Goal: Information Seeking & Learning: Stay updated

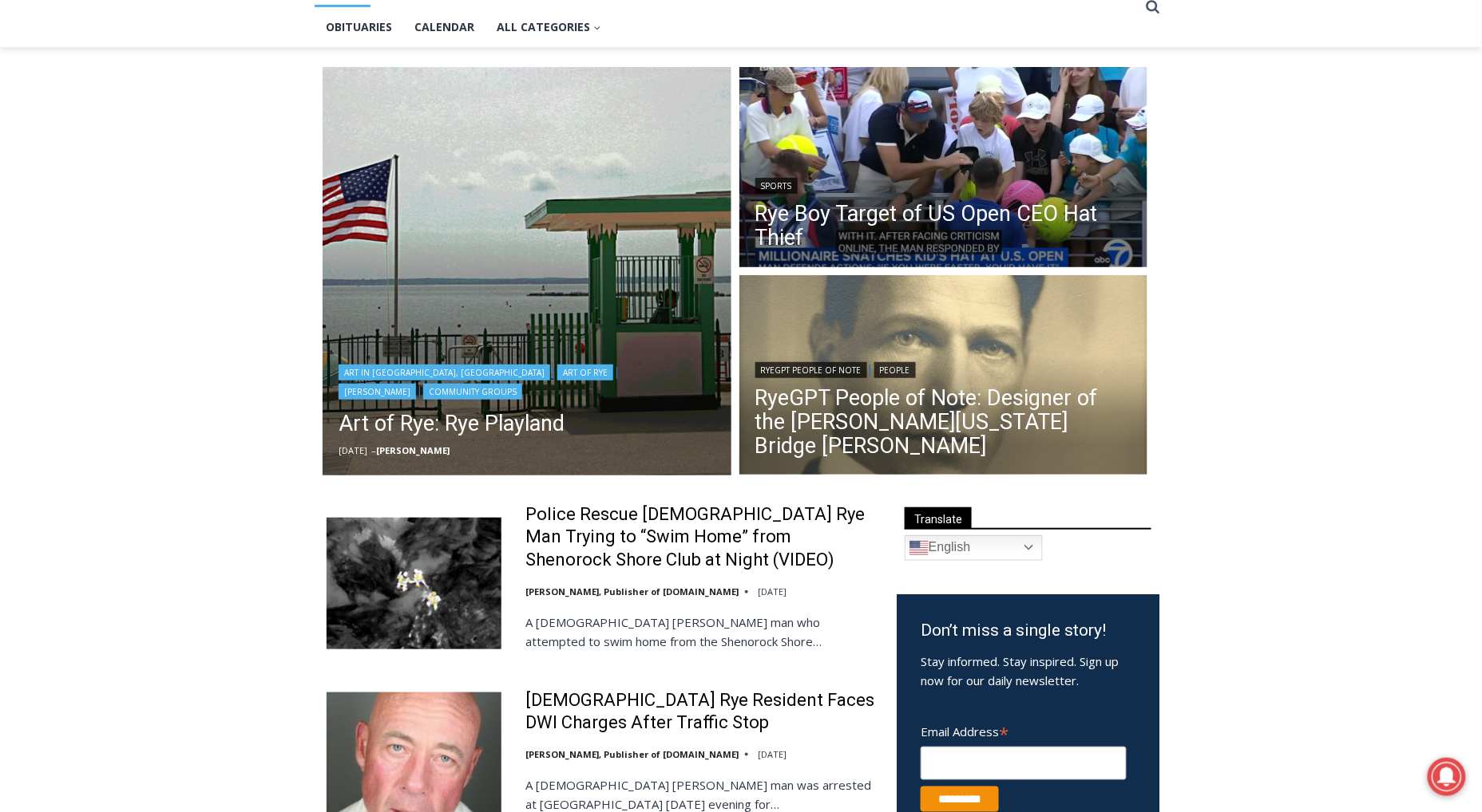
scroll to position [169, 0]
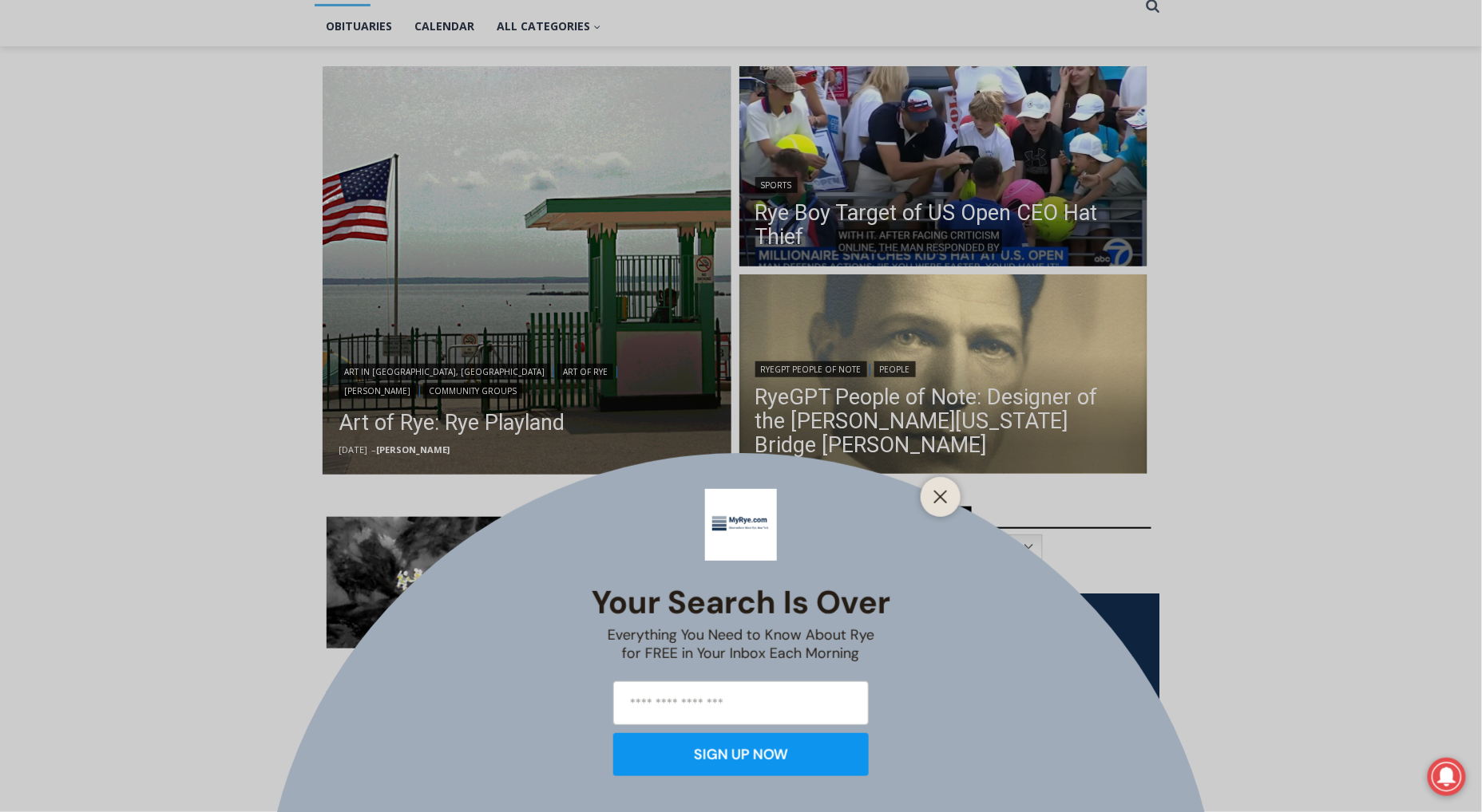
click at [916, 147] on div "Your Search is Over Everything You Need to Know About Rye for FREE in Your Inbo…" at bounding box center [741, 406] width 1482 height 812
click at [910, 199] on div "Your Search is Over Everything You Need to Know About Rye for FREE in Your Inbo…" at bounding box center [741, 406] width 1482 height 812
click at [939, 498] on line "Close" at bounding box center [941, 497] width 11 height 11
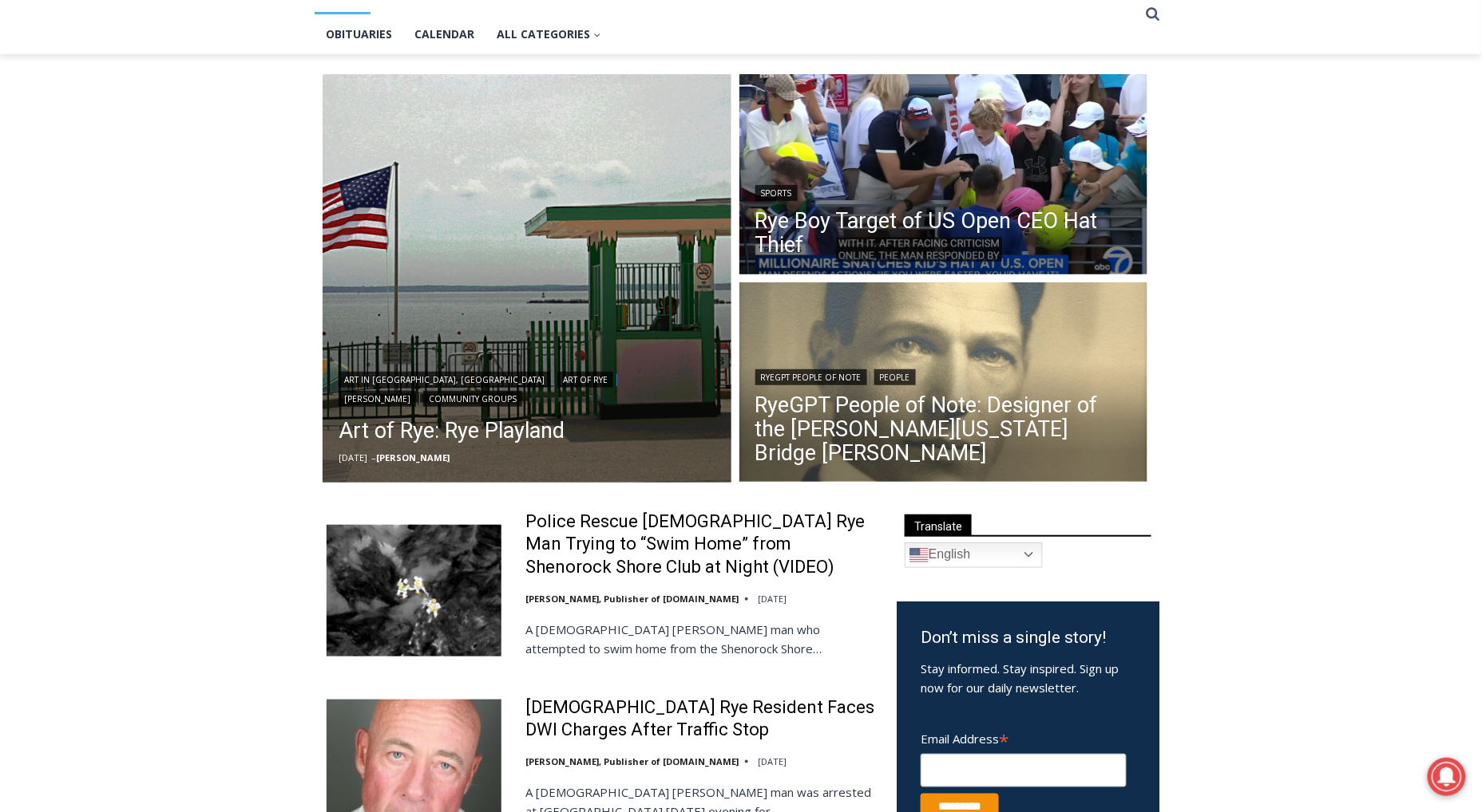
scroll to position [98, 0]
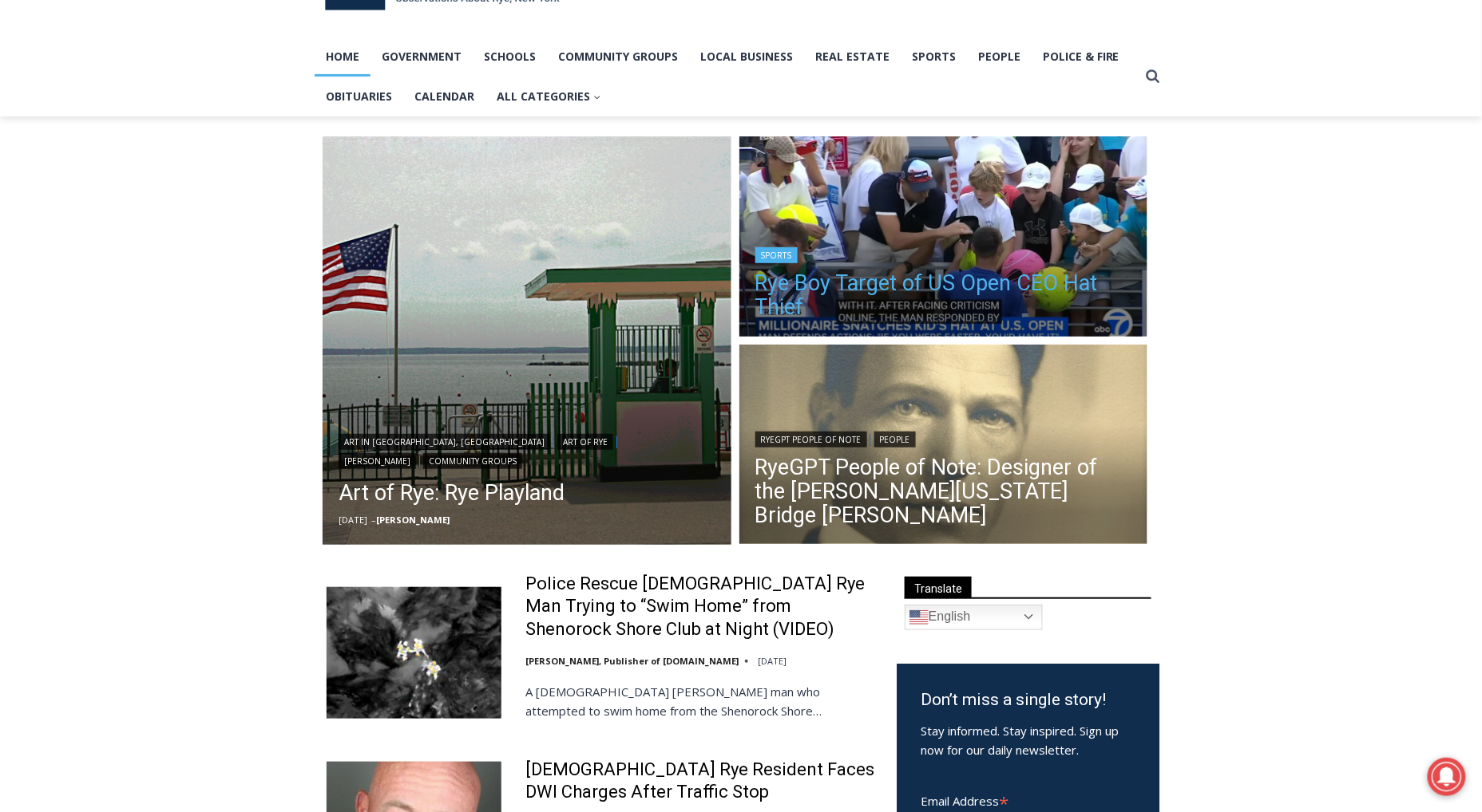
click at [949, 290] on link "Rye Boy Target of US Open CEO Hat Thief" at bounding box center [943, 295] width 377 height 48
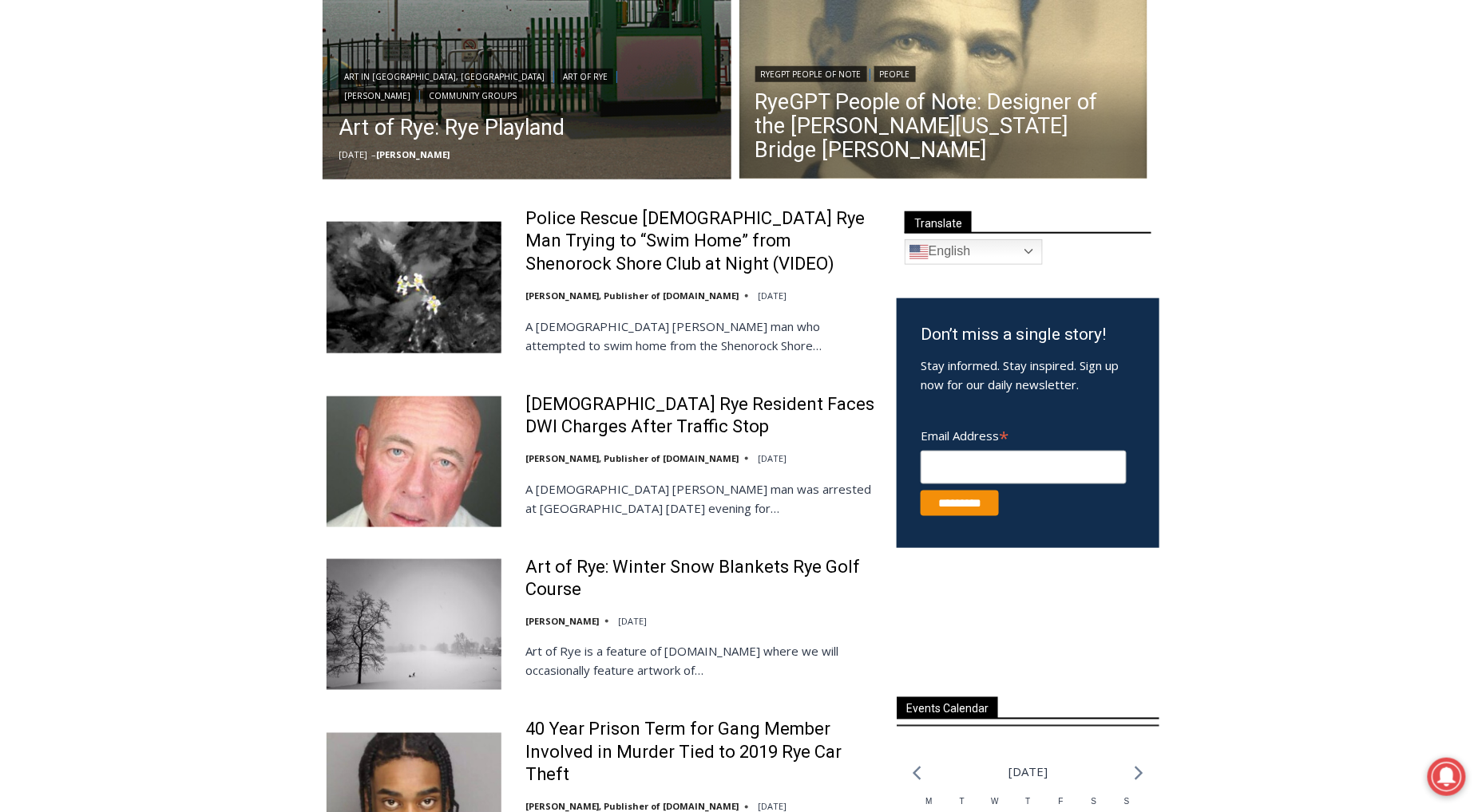
scroll to position [467, 0]
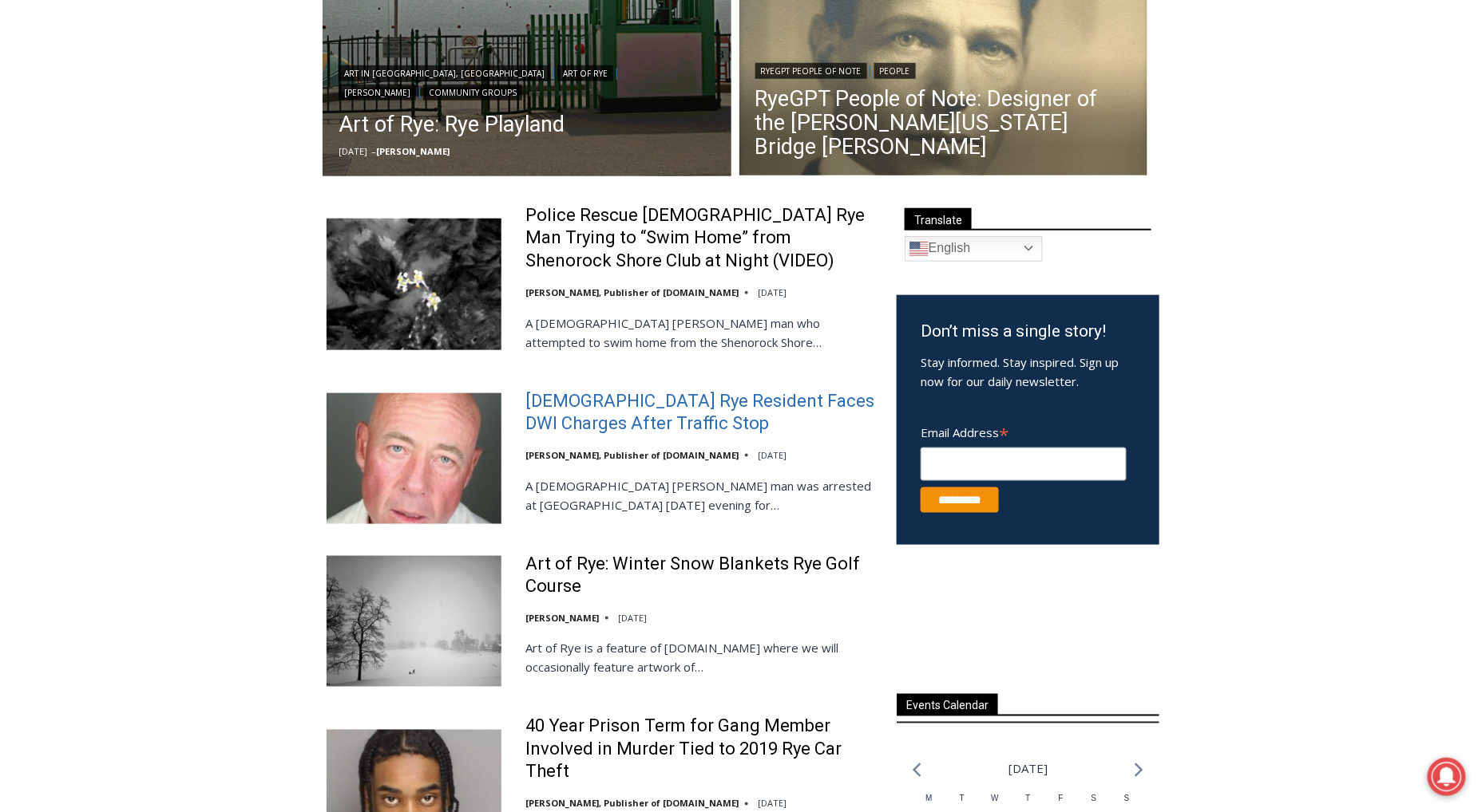
click at [607, 425] on link "[DEMOGRAPHIC_DATA] Rye Resident Faces DWI Charges After Traffic Stop" at bounding box center [701, 413] width 351 height 46
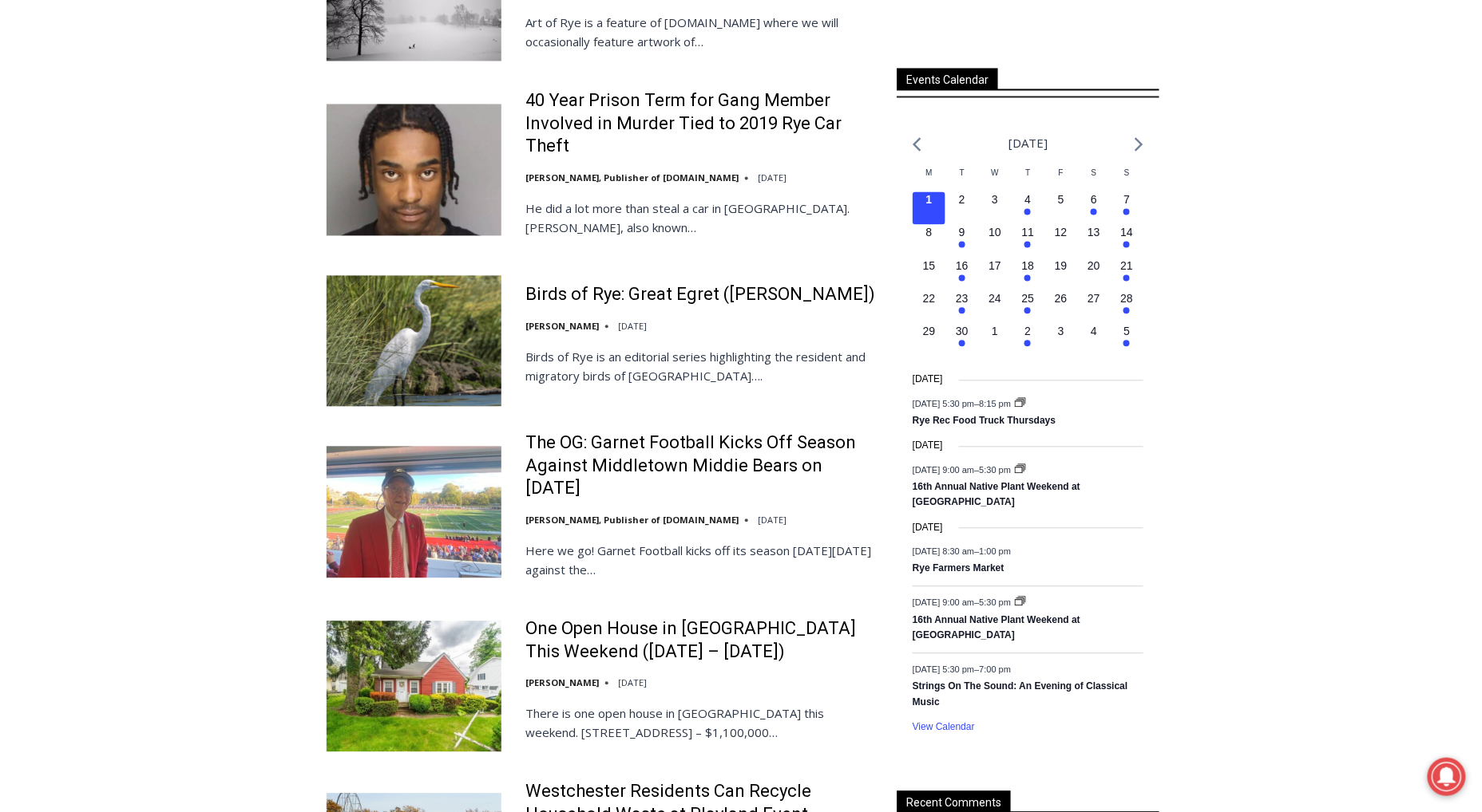
scroll to position [1097, 0]
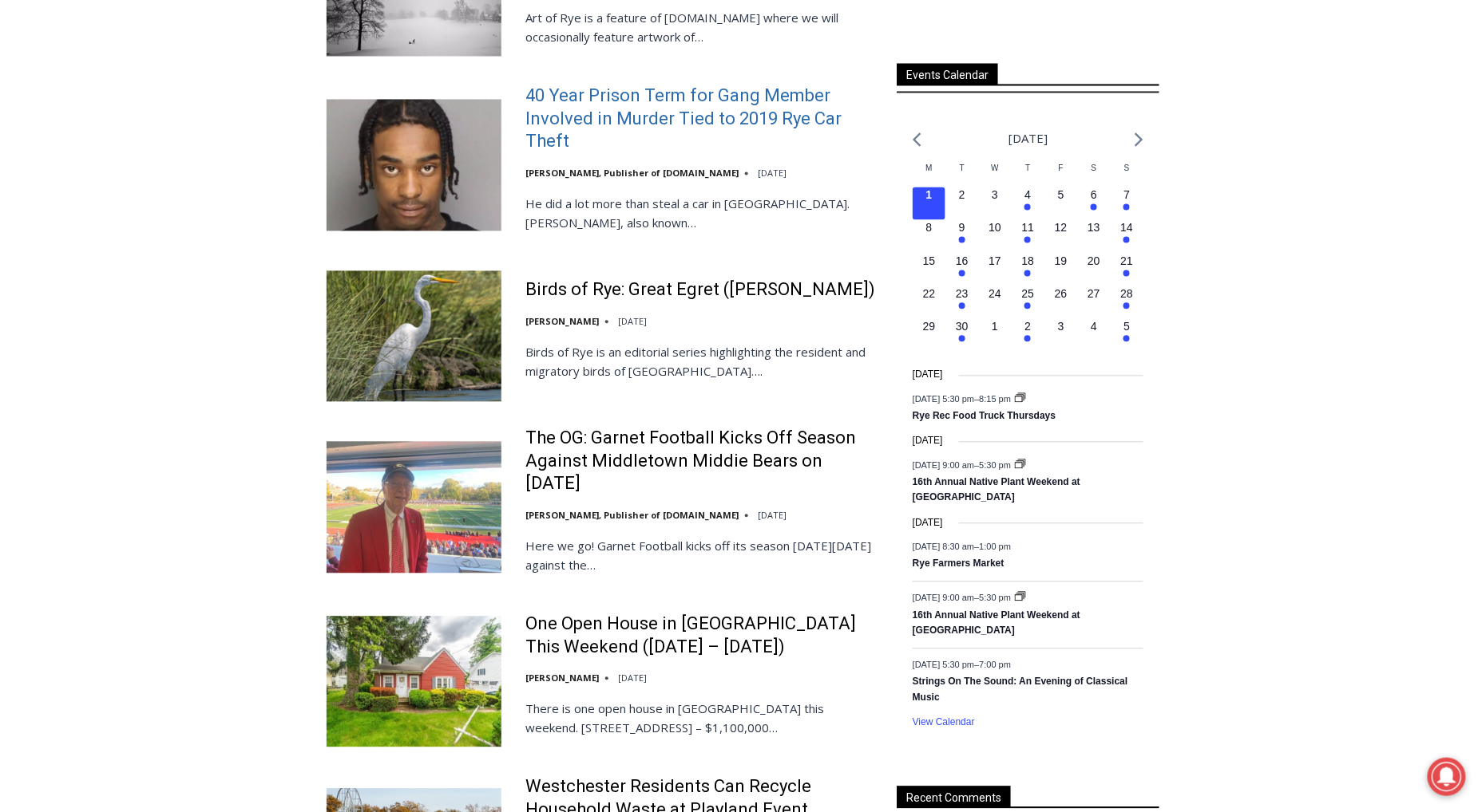
click at [621, 132] on link "40 Year Prison Term for Gang Member Involved in Murder Tied to 2019 Rye Car The…" at bounding box center [701, 120] width 351 height 69
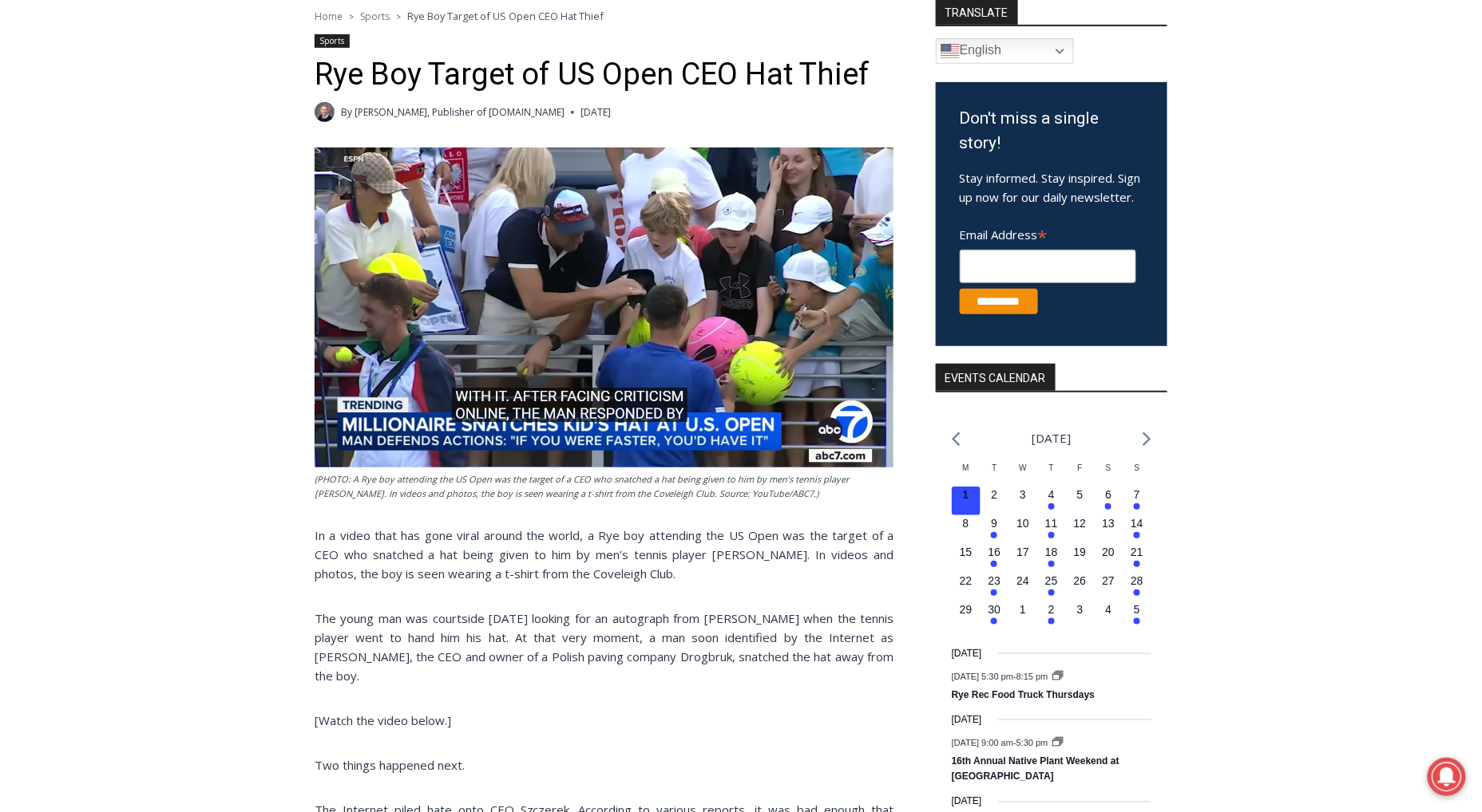
scroll to position [240, 0]
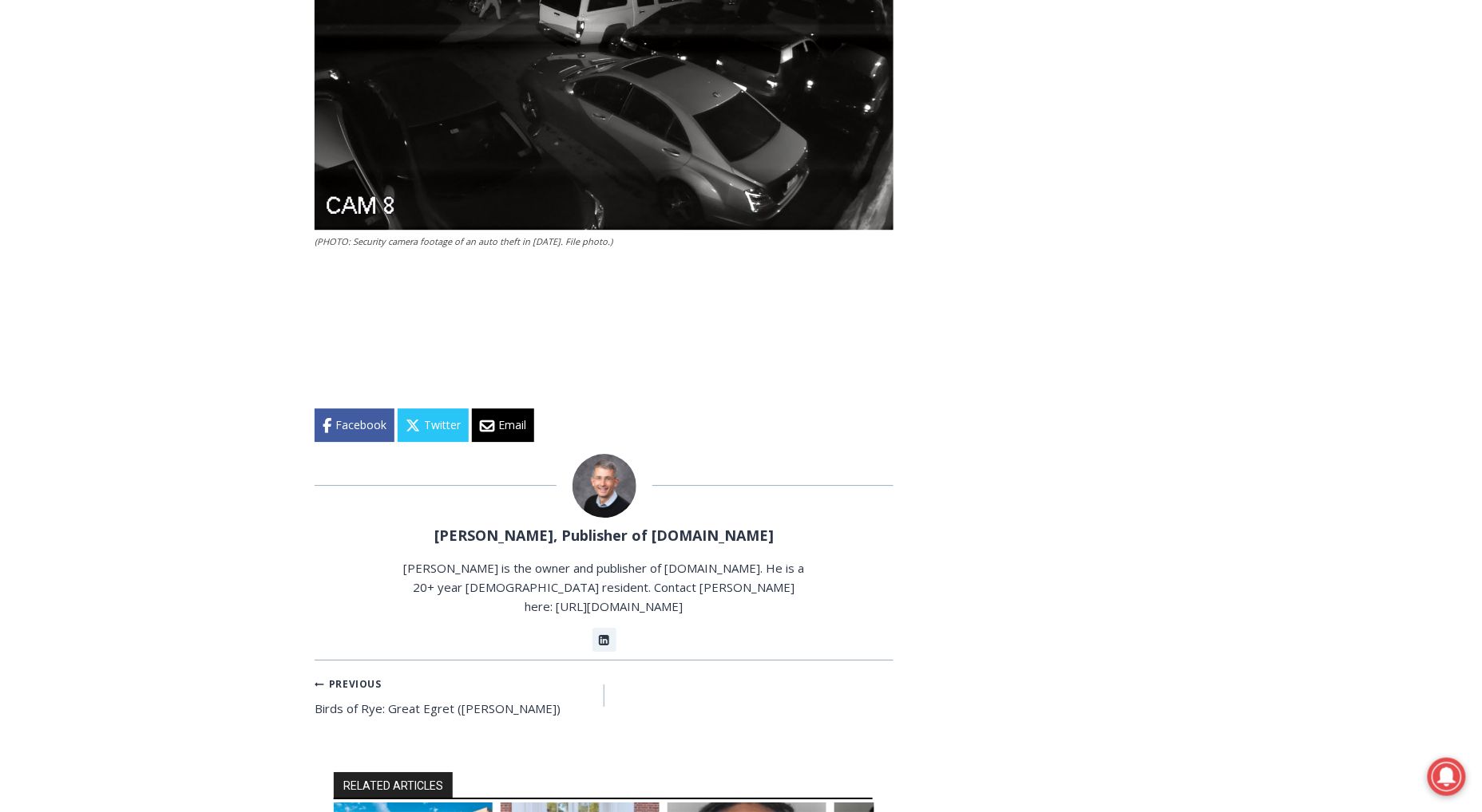
scroll to position [1537, 0]
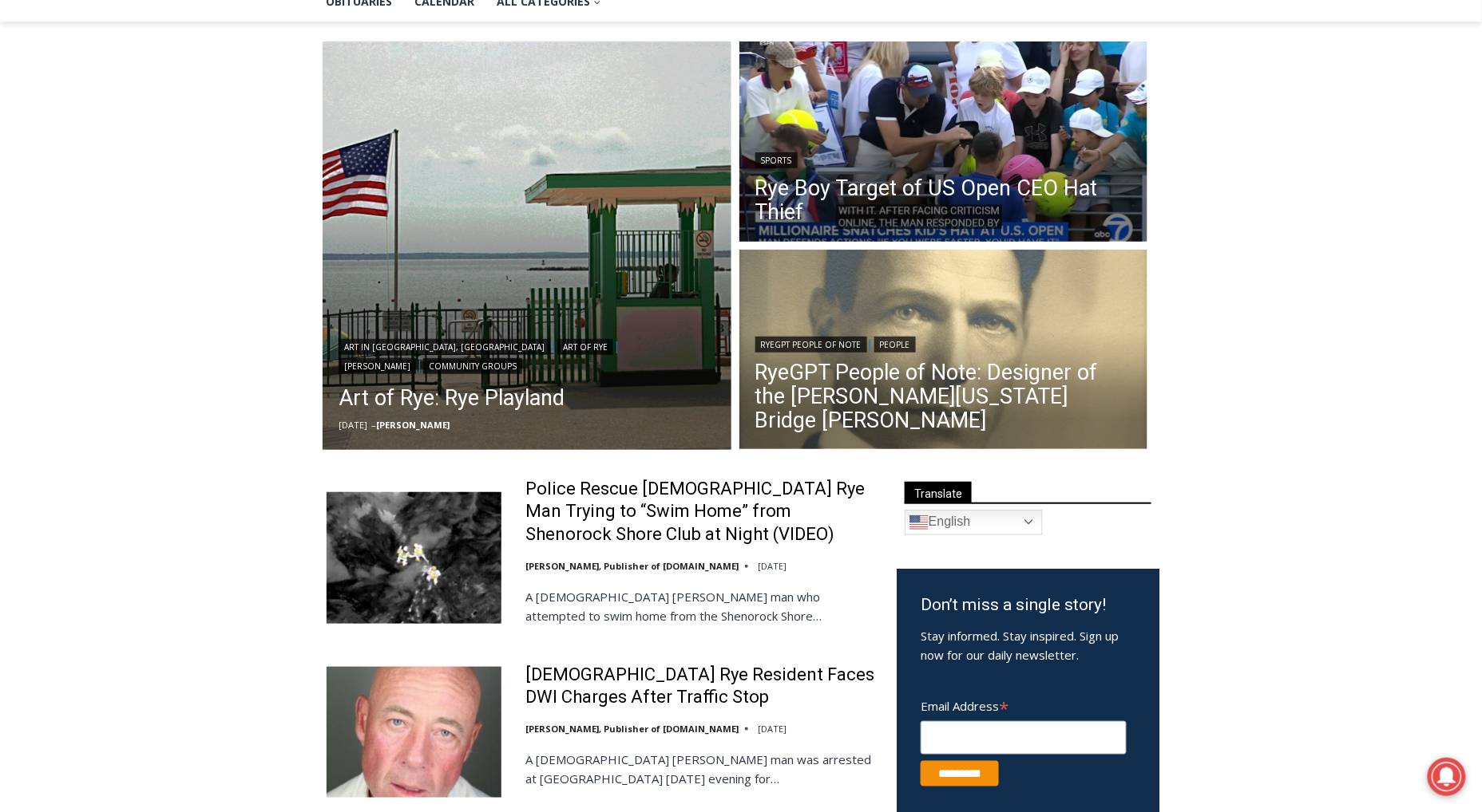
scroll to position [165, 0]
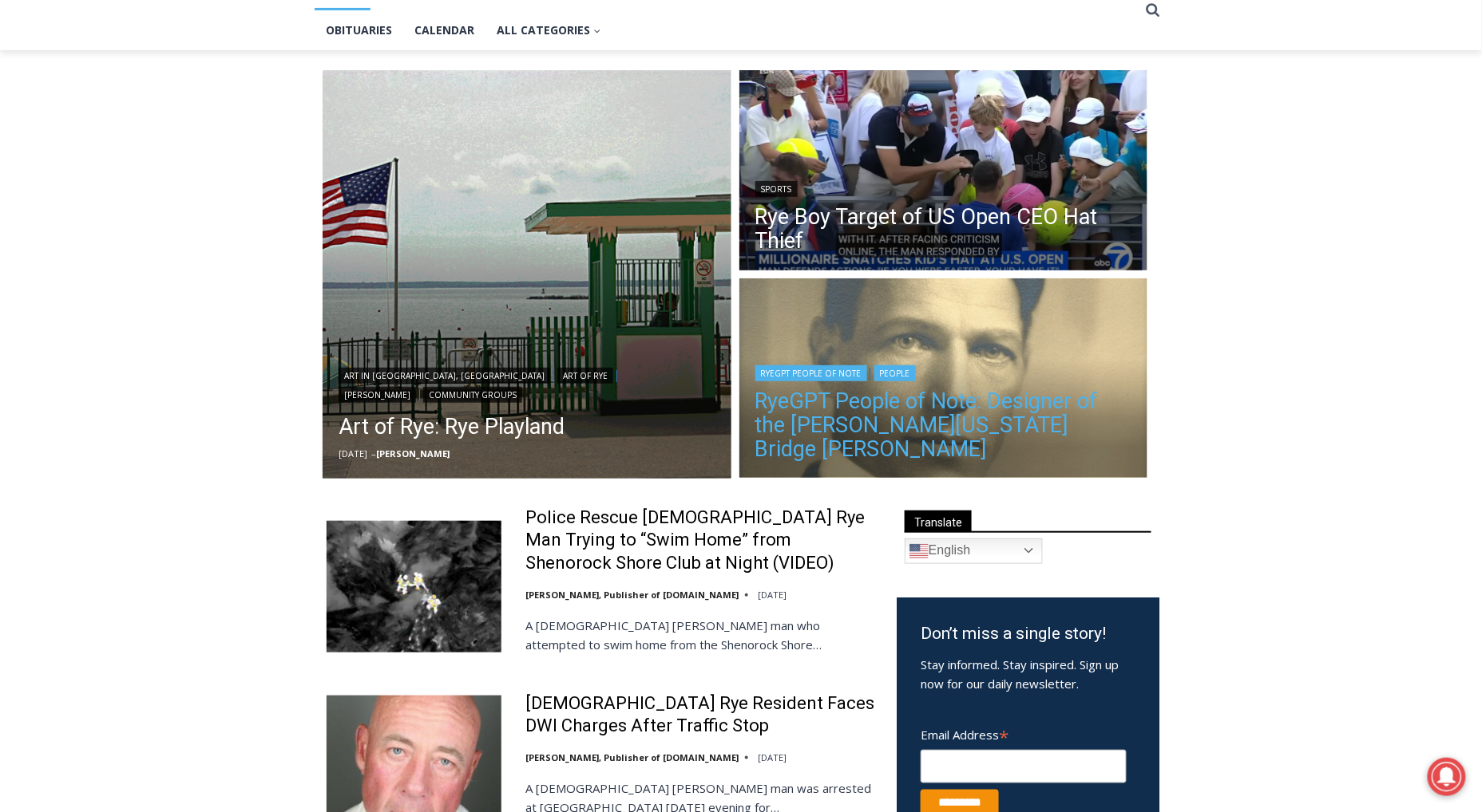
click at [798, 420] on link "RyeGPT People of Note: Designer of the [PERSON_NAME][US_STATE] Bridge [PERSON_N…" at bounding box center [943, 425] width 377 height 72
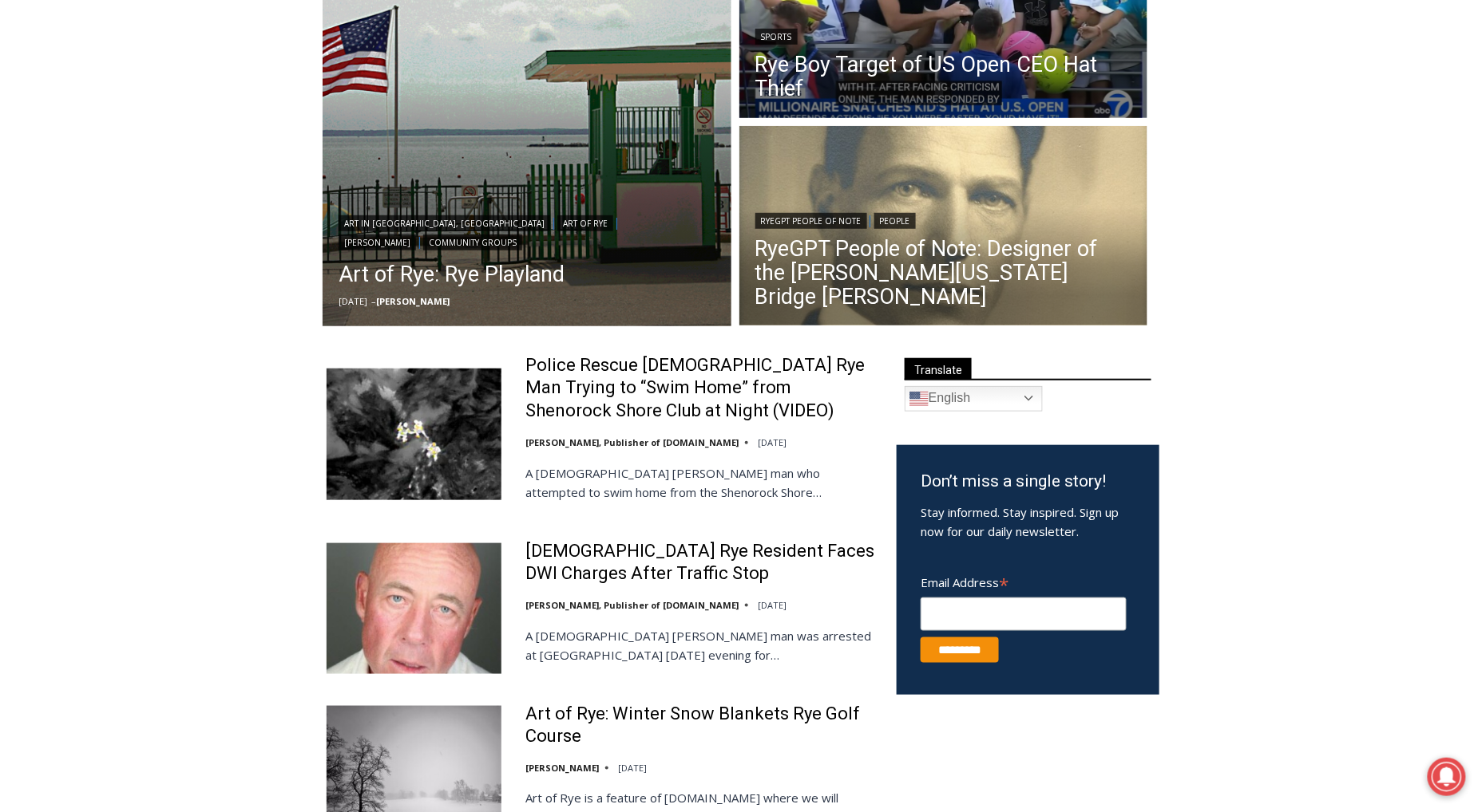
scroll to position [322, 0]
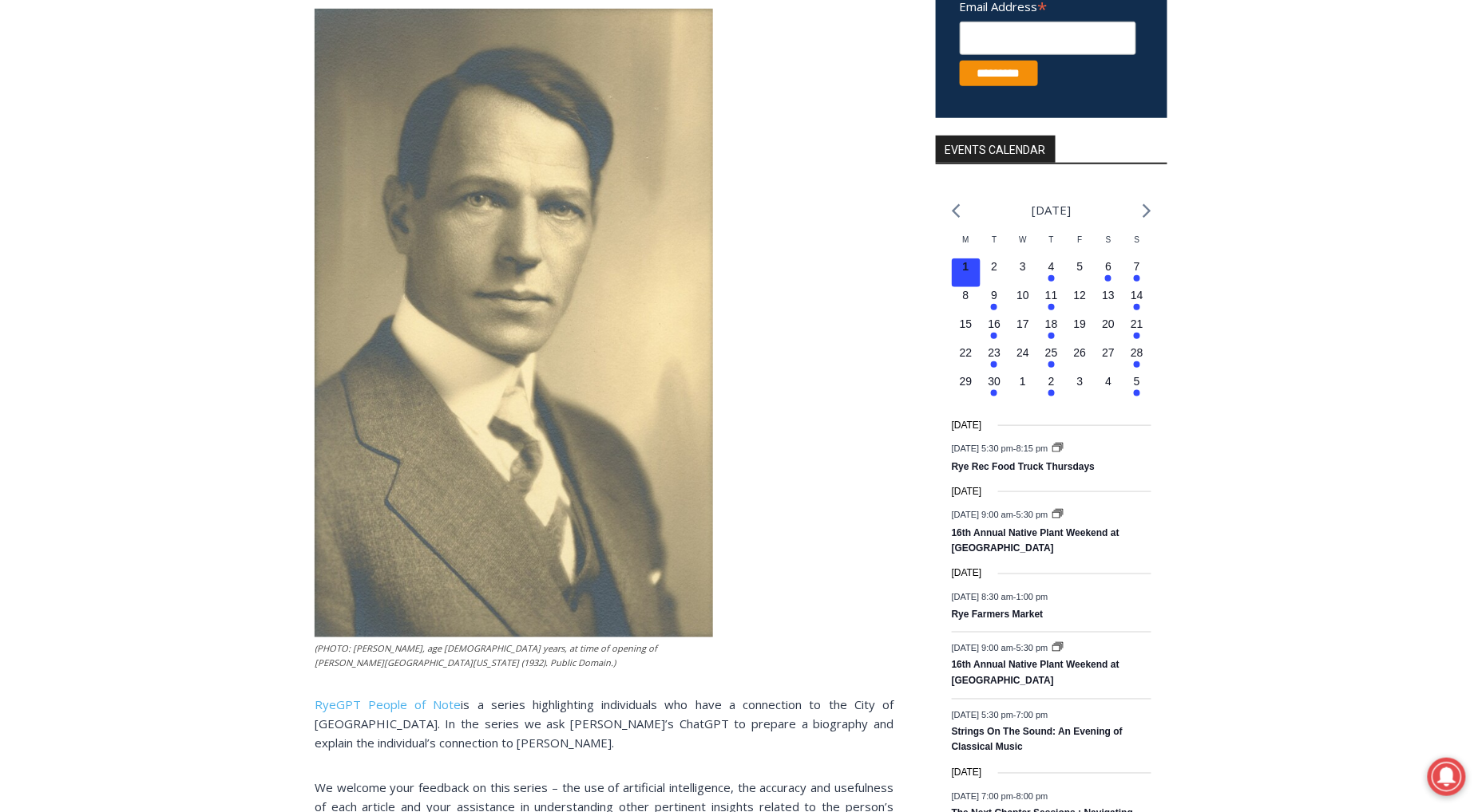
scroll to position [465, 0]
